Goal: Task Accomplishment & Management: Manage account settings

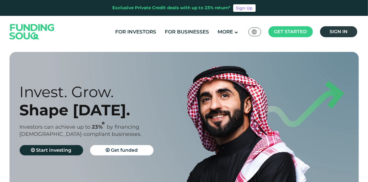
click at [346, 33] on span "Sign in" at bounding box center [338, 31] width 18 height 5
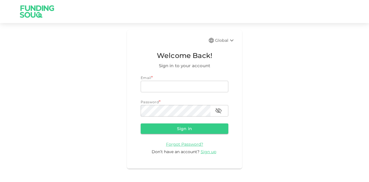
type input "mohanad.y.yasin@hotmail.com"
click at [179, 121] on form "Email * email mohanad.y.yasin@hotmail.com email Password * password password Si…" at bounding box center [185, 115] width 88 height 80
click at [177, 135] on form "Email email mohanad.y.yasin@hotmail.com email Password password password Sign i…" at bounding box center [185, 115] width 88 height 80
click at [177, 130] on button "Sign in" at bounding box center [185, 128] width 88 height 10
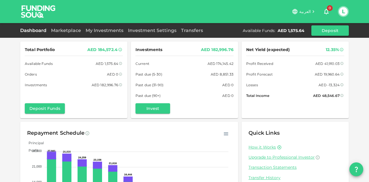
click at [66, 33] on div "Marketplace" at bounding box center [66, 30] width 35 height 7
click at [68, 31] on link "Marketplace" at bounding box center [66, 30] width 35 height 5
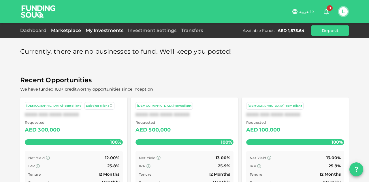
click at [111, 30] on link "My Investments" at bounding box center [104, 30] width 42 height 5
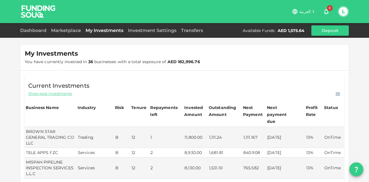
scroll to position [29, 0]
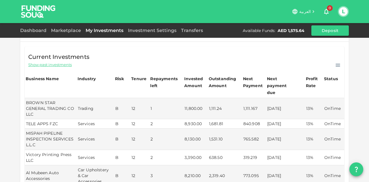
drag, startPoint x: 283, startPoint y: 118, endPoint x: 269, endPoint y: 117, distance: 13.9
click at [269, 119] on td "07/09/2025" at bounding box center [285, 124] width 39 height 10
click at [268, 119] on td "07/09/2025" at bounding box center [285, 124] width 39 height 10
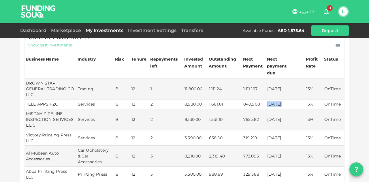
scroll to position [58, 0]
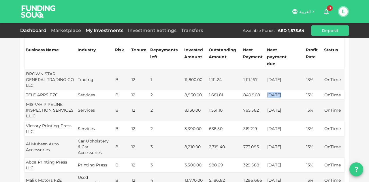
click at [36, 30] on link "Dashboard" at bounding box center [34, 30] width 29 height 5
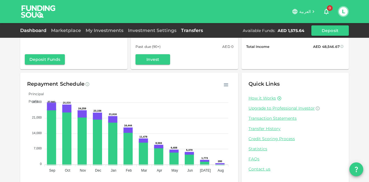
scroll to position [57, 0]
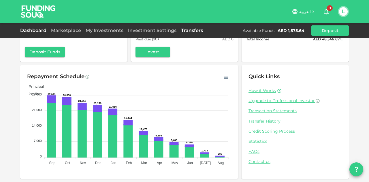
click at [203, 31] on link "Transfers" at bounding box center [192, 30] width 27 height 5
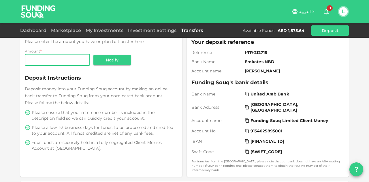
scroll to position [171, 0]
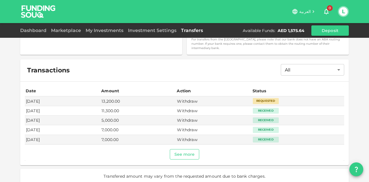
click at [179, 152] on button "See more" at bounding box center [185, 154] width 30 height 10
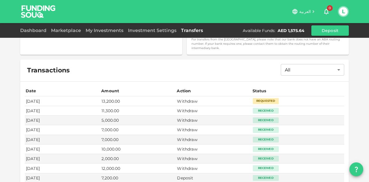
click at [259, 98] on div "Requested" at bounding box center [266, 101] width 26 height 6
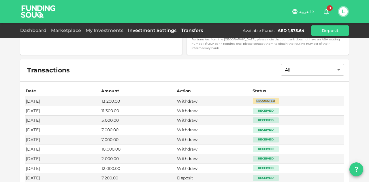
click at [132, 29] on link "Investment Settings" at bounding box center [152, 30] width 53 height 5
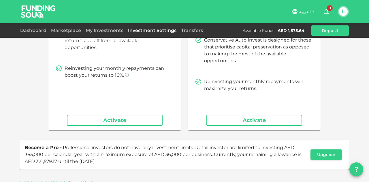
scroll to position [124, 0]
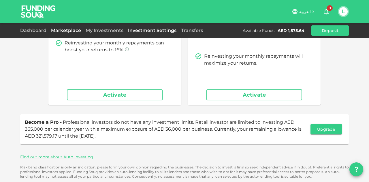
click at [74, 29] on link "Marketplace" at bounding box center [66, 30] width 35 height 5
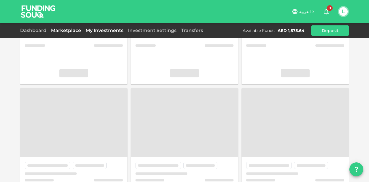
scroll to position [31, 0]
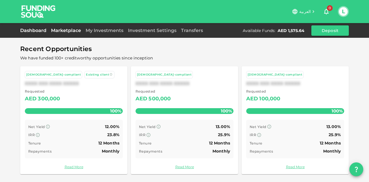
click at [29, 32] on link "Dashboard" at bounding box center [34, 30] width 29 height 5
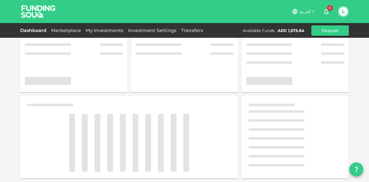
scroll to position [31, 0]
